Goal: Information Seeking & Learning: Learn about a topic

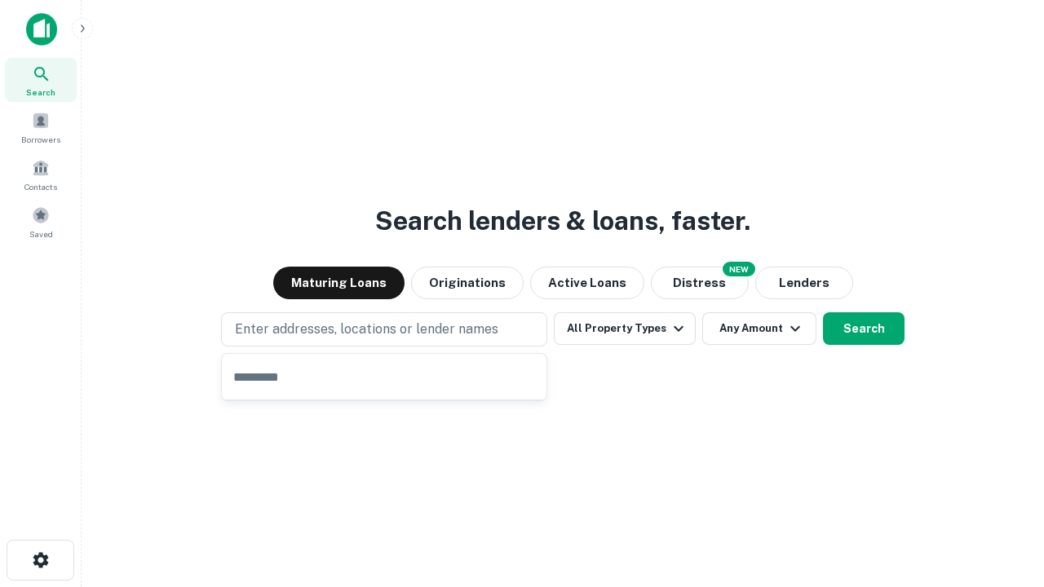
type input "**********"
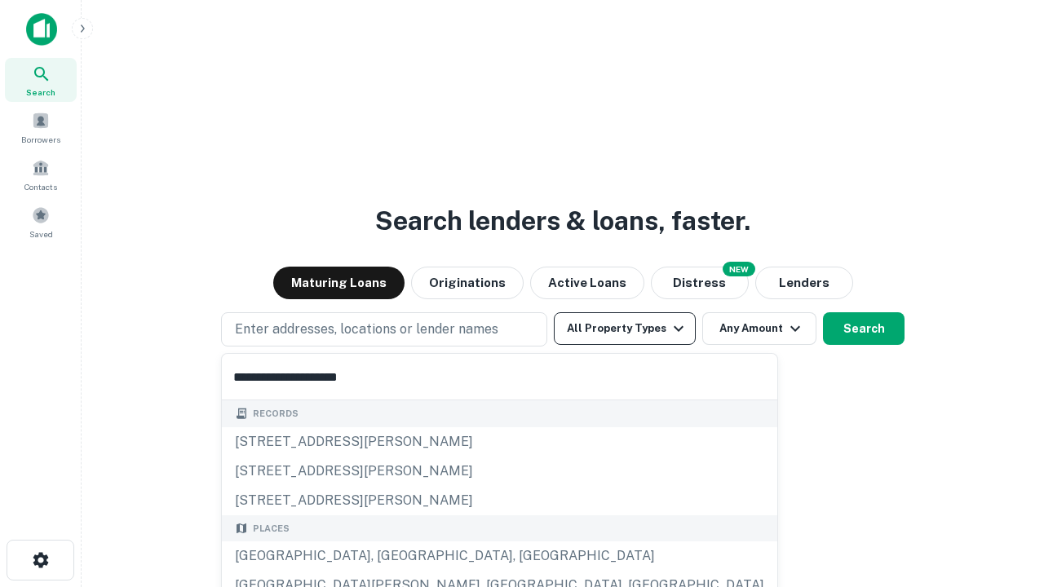
click at [390, 556] on div "[GEOGRAPHIC_DATA], [GEOGRAPHIC_DATA], [GEOGRAPHIC_DATA]" at bounding box center [499, 556] width 555 height 29
click at [625, 329] on button "All Property Types" at bounding box center [625, 328] width 142 height 33
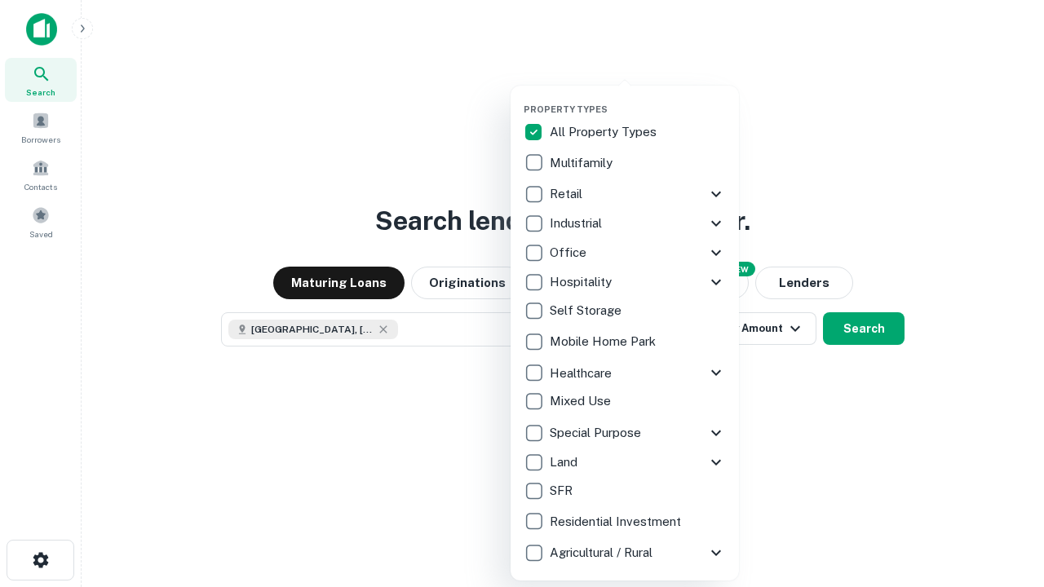
click at [638, 99] on button "button" at bounding box center [638, 99] width 228 height 1
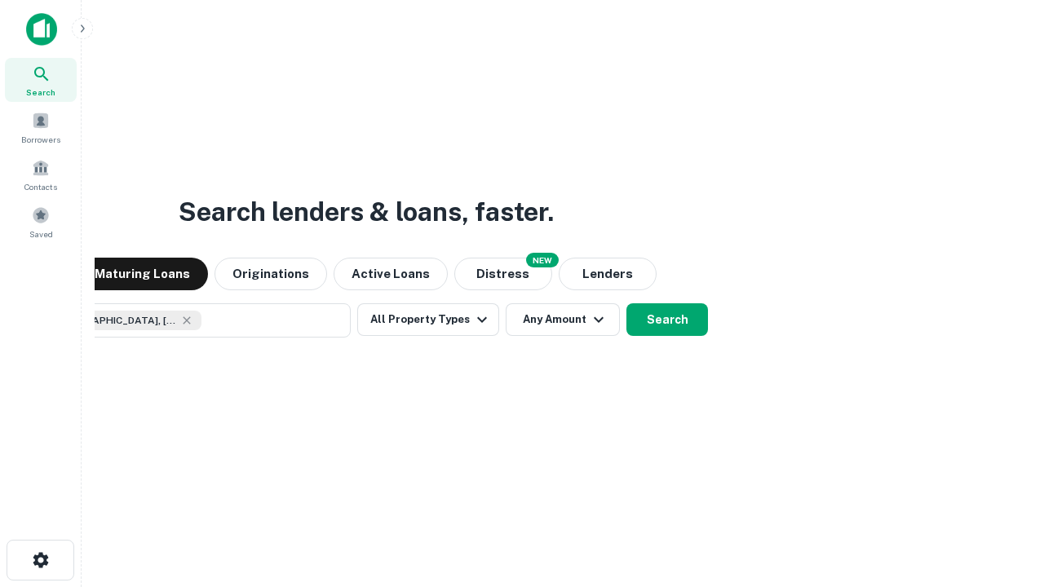
scroll to position [26, 0]
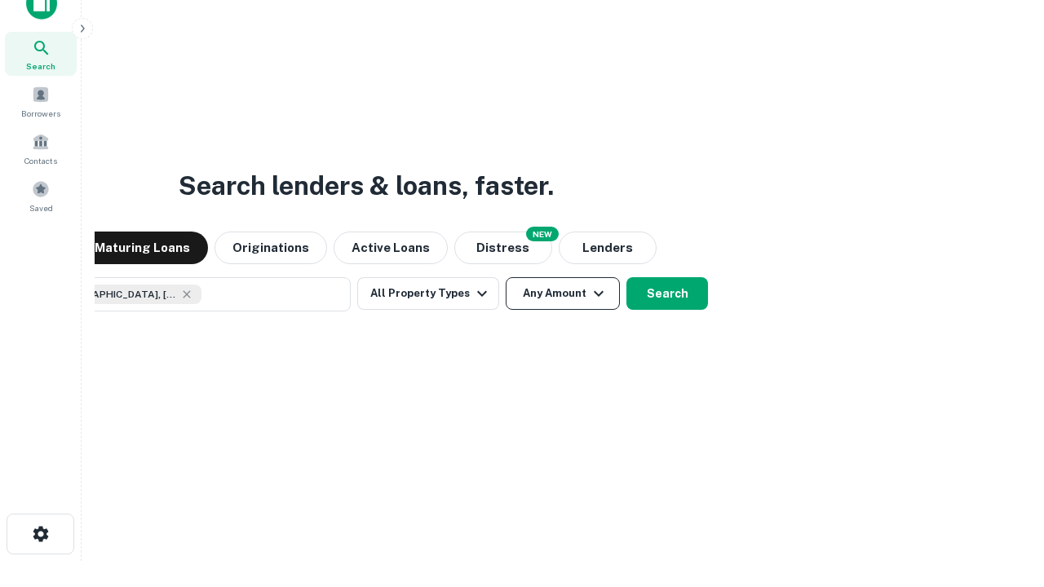
click at [506, 277] on button "Any Amount" at bounding box center [563, 293] width 114 height 33
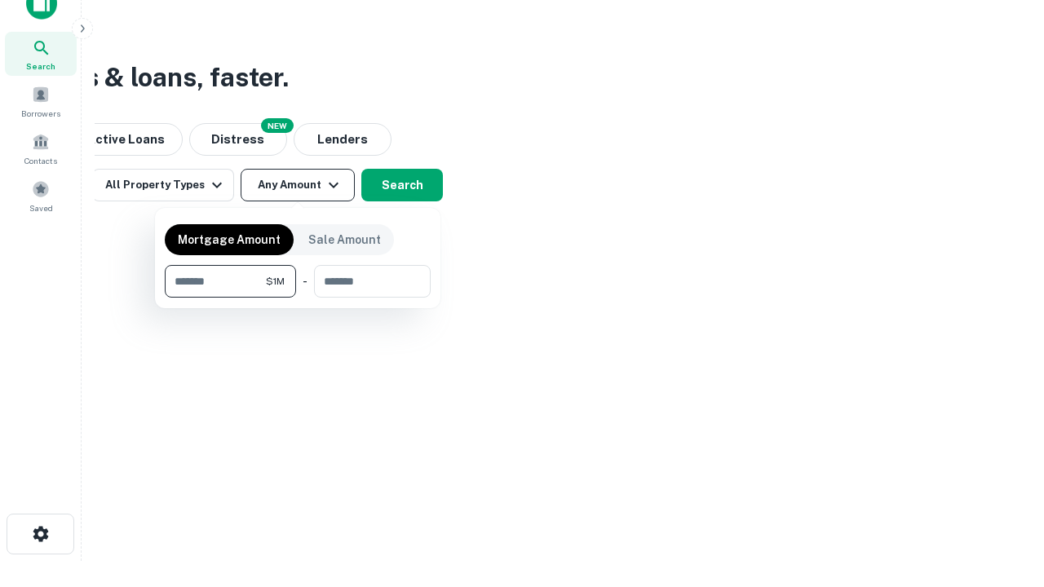
type input "*******"
click at [298, 298] on button "button" at bounding box center [298, 298] width 266 height 1
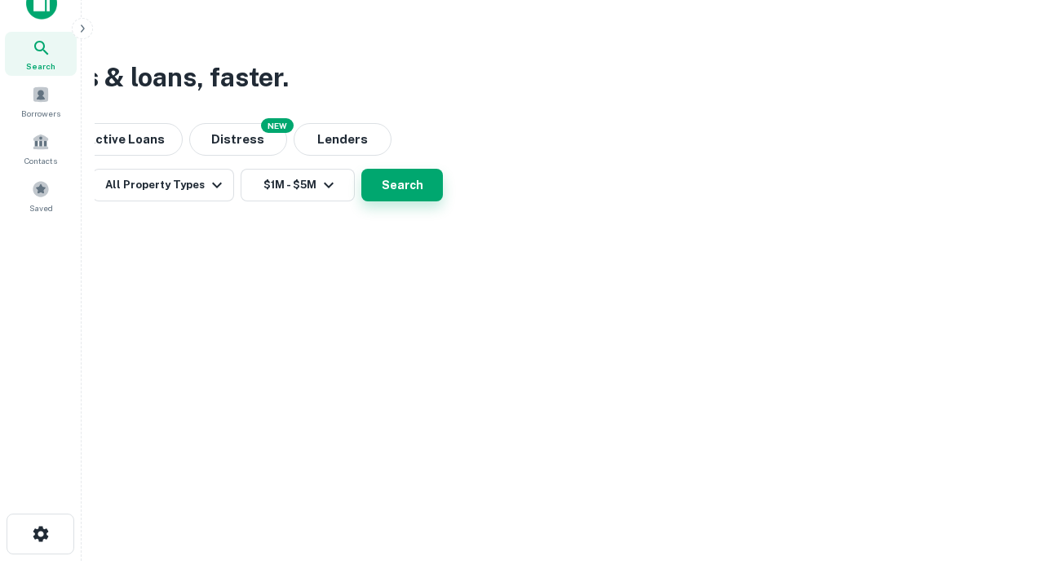
click at [443, 201] on button "Search" at bounding box center [402, 185] width 82 height 33
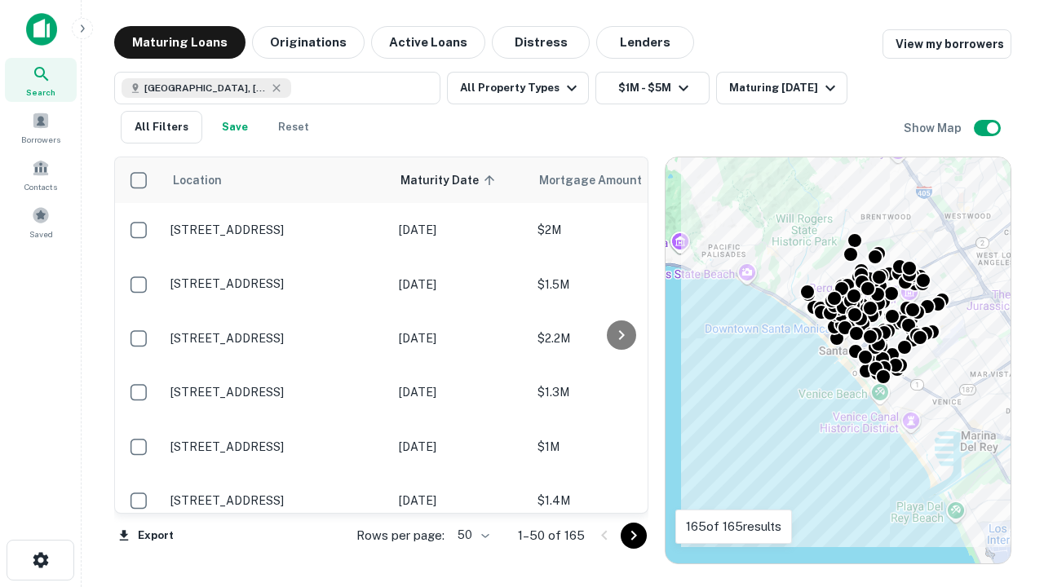
click at [471, 535] on body "Search Borrowers Contacts Saved Maturing Loans Originations Active Loans Distre…" at bounding box center [522, 293] width 1044 height 587
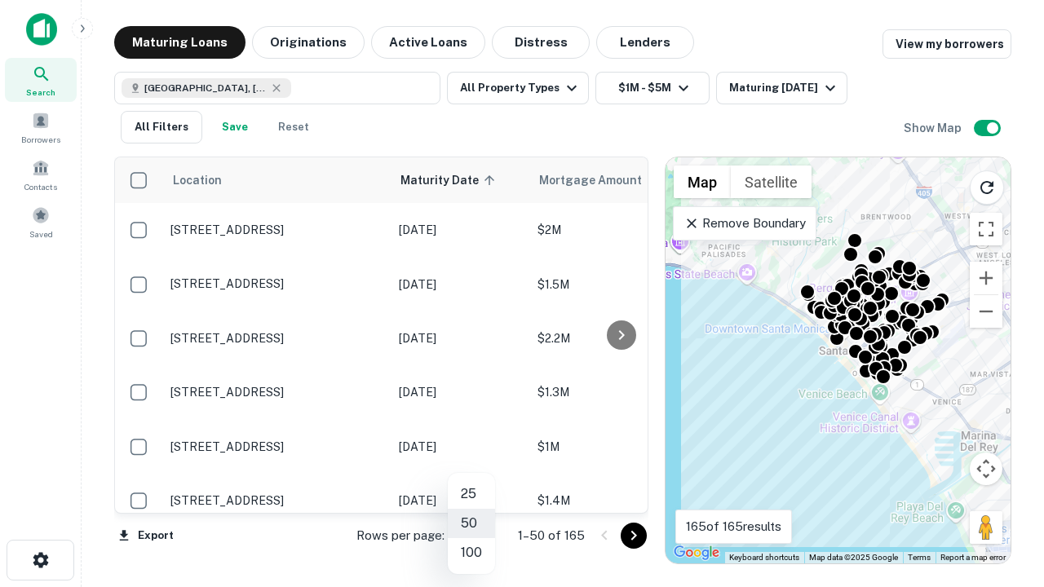
click at [471, 494] on li "25" at bounding box center [471, 494] width 47 height 29
click at [633, 535] on icon "Go to next page" at bounding box center [634, 536] width 20 height 20
